Goal: Find specific page/section: Find specific page/section

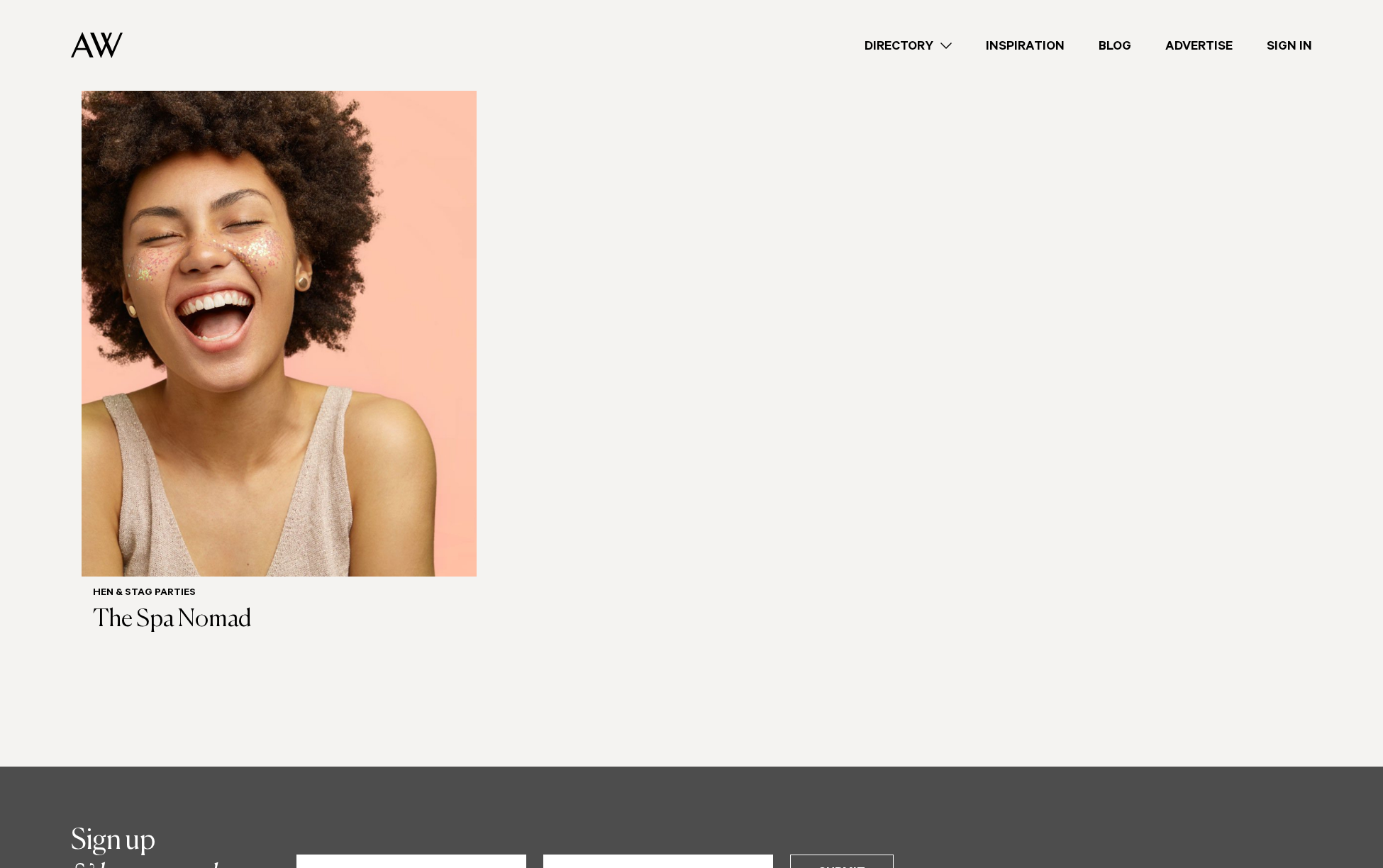
scroll to position [430, 0]
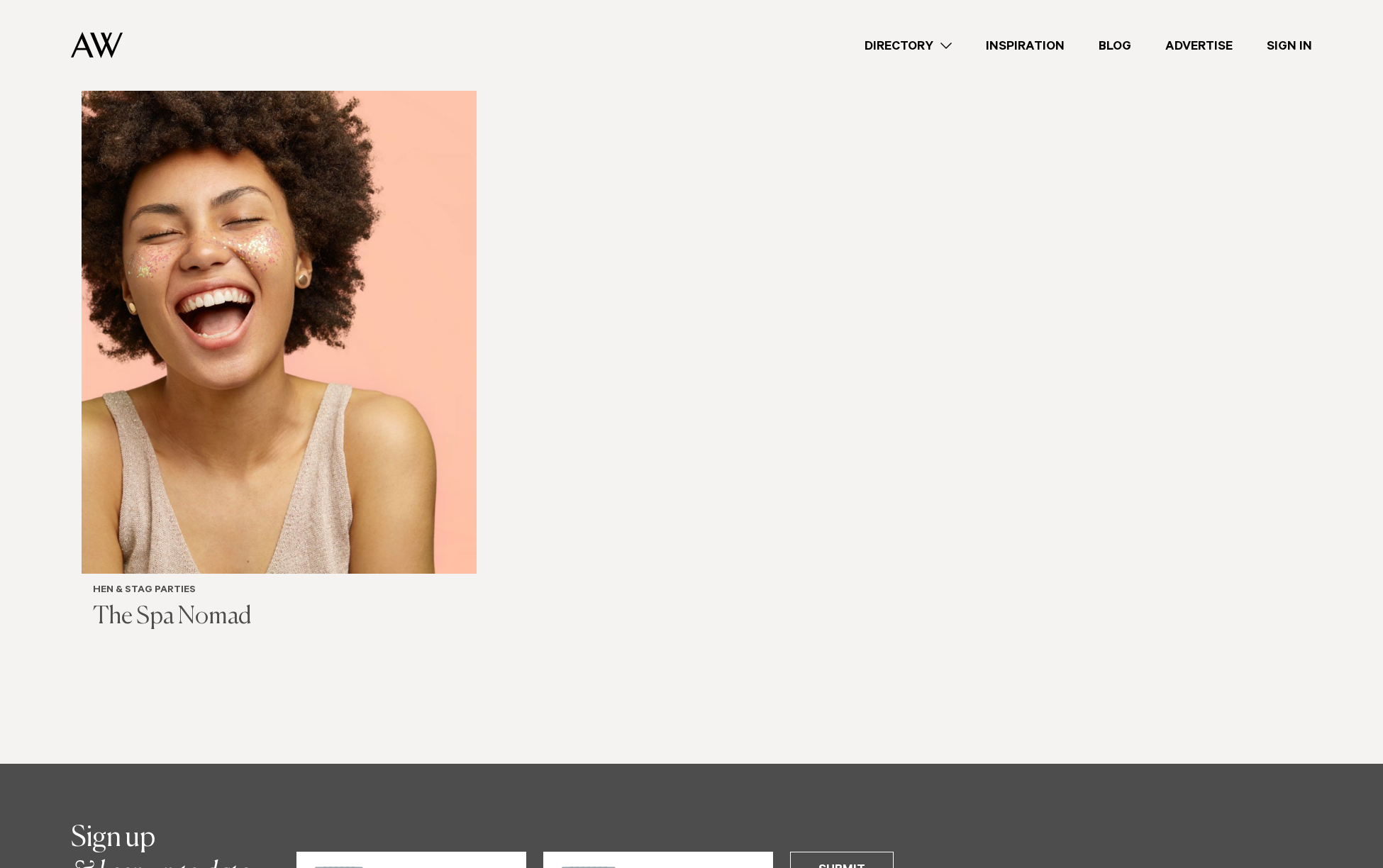
click at [171, 603] on h3 "The Spa Nomad" at bounding box center [279, 617] width 373 height 29
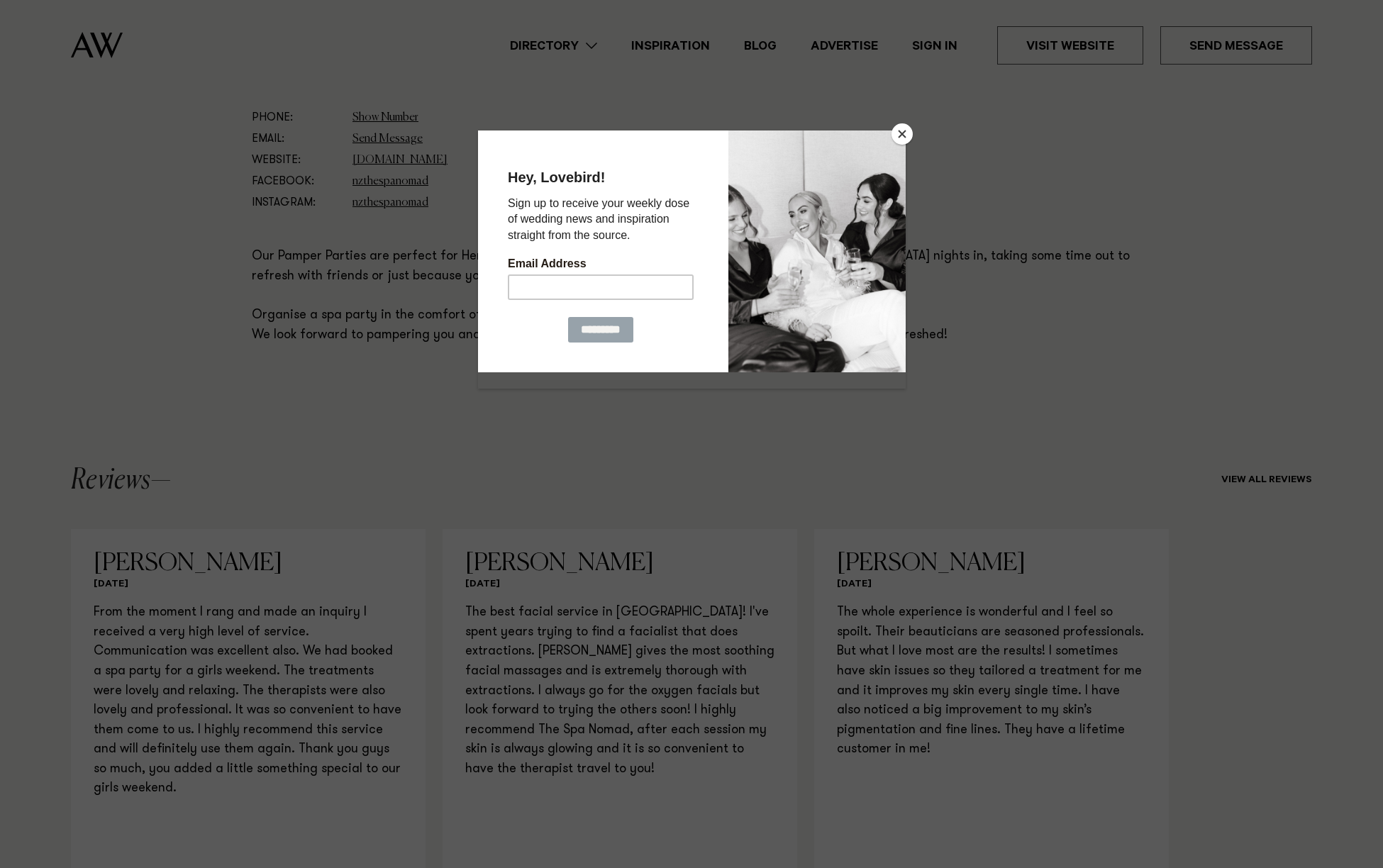
scroll to position [775, 0]
click at [896, 137] on button "Close" at bounding box center [902, 133] width 21 height 21
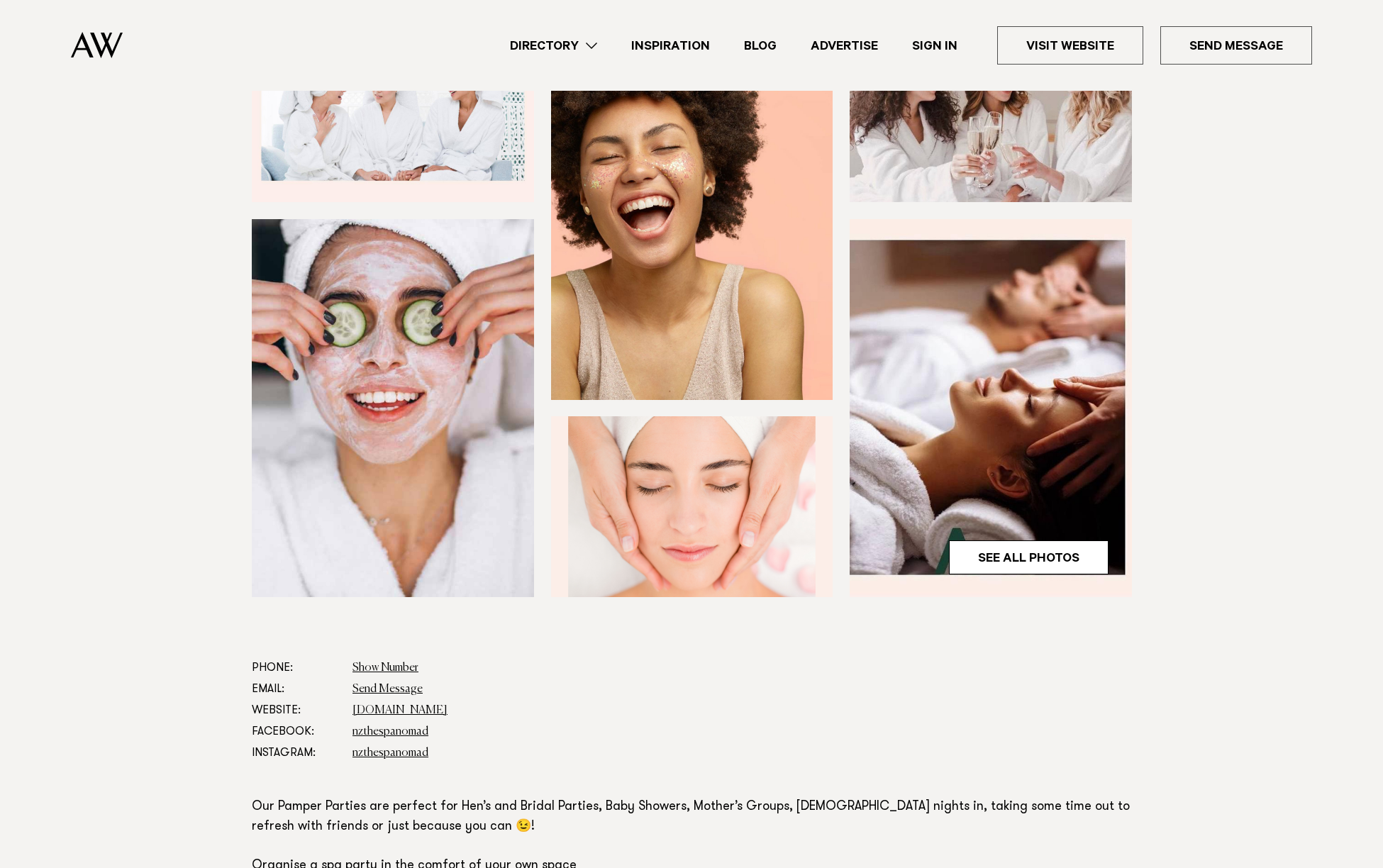
scroll to position [271, 0]
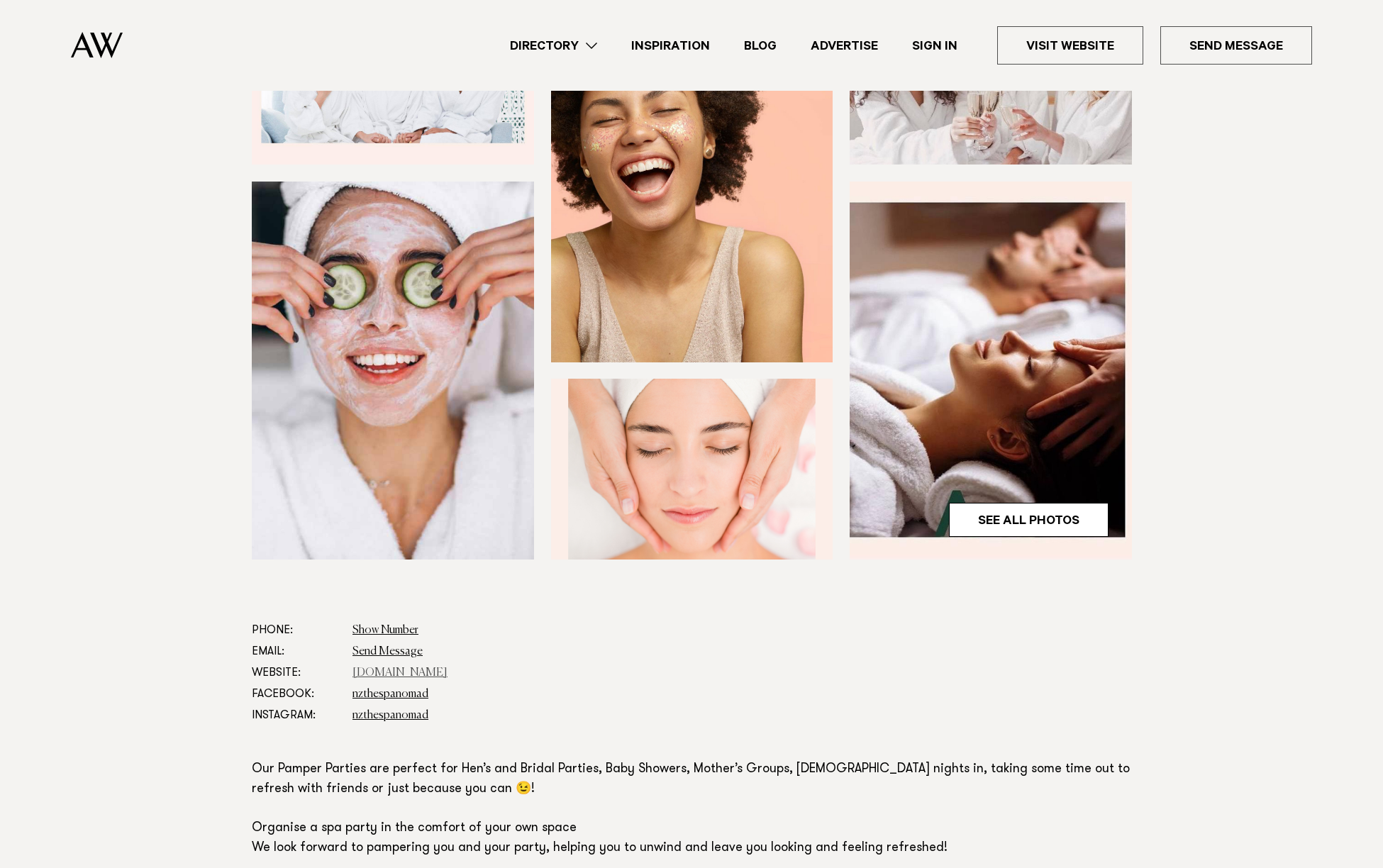
click at [389, 672] on link "[DOMAIN_NAME]" at bounding box center [399, 672] width 95 height 11
